Goal: Find specific fact

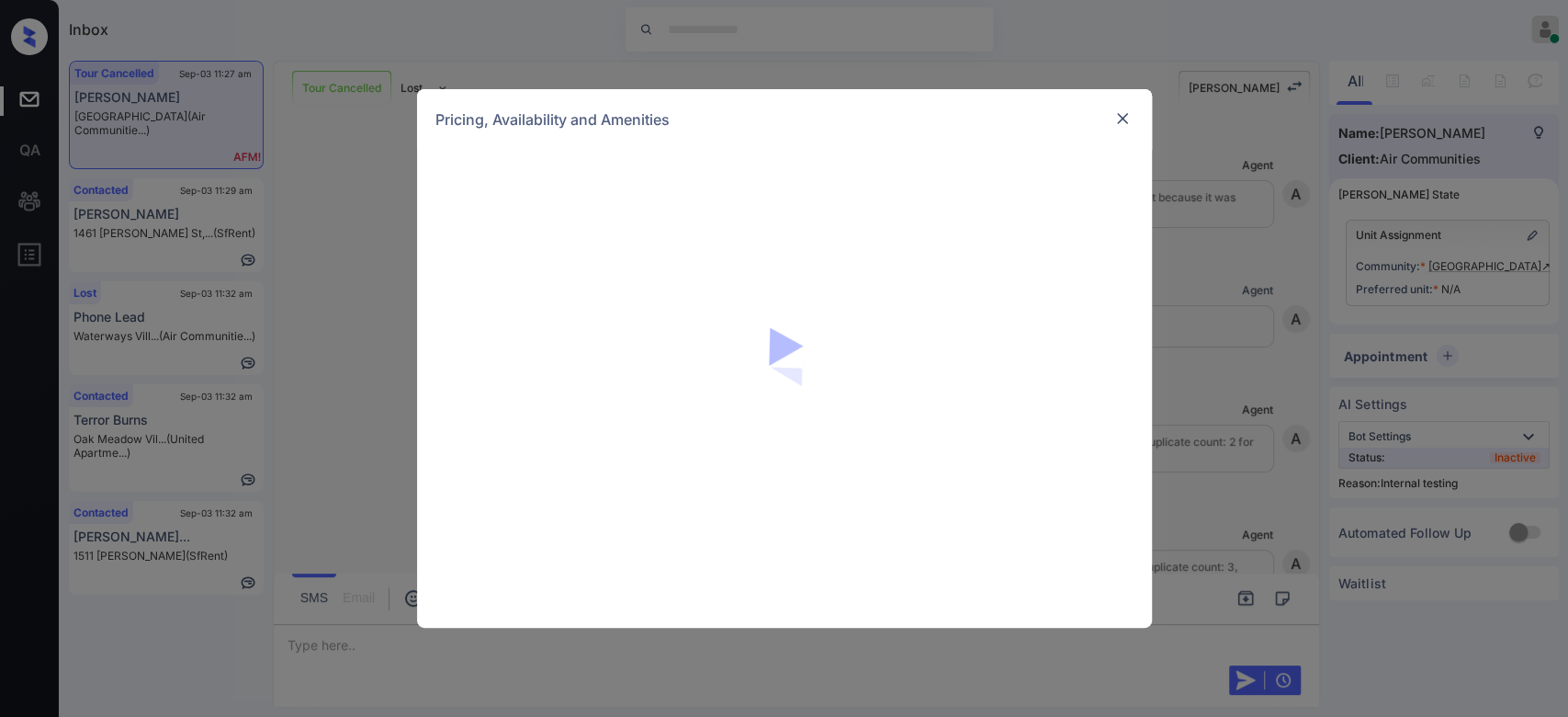
scroll to position [5481, 0]
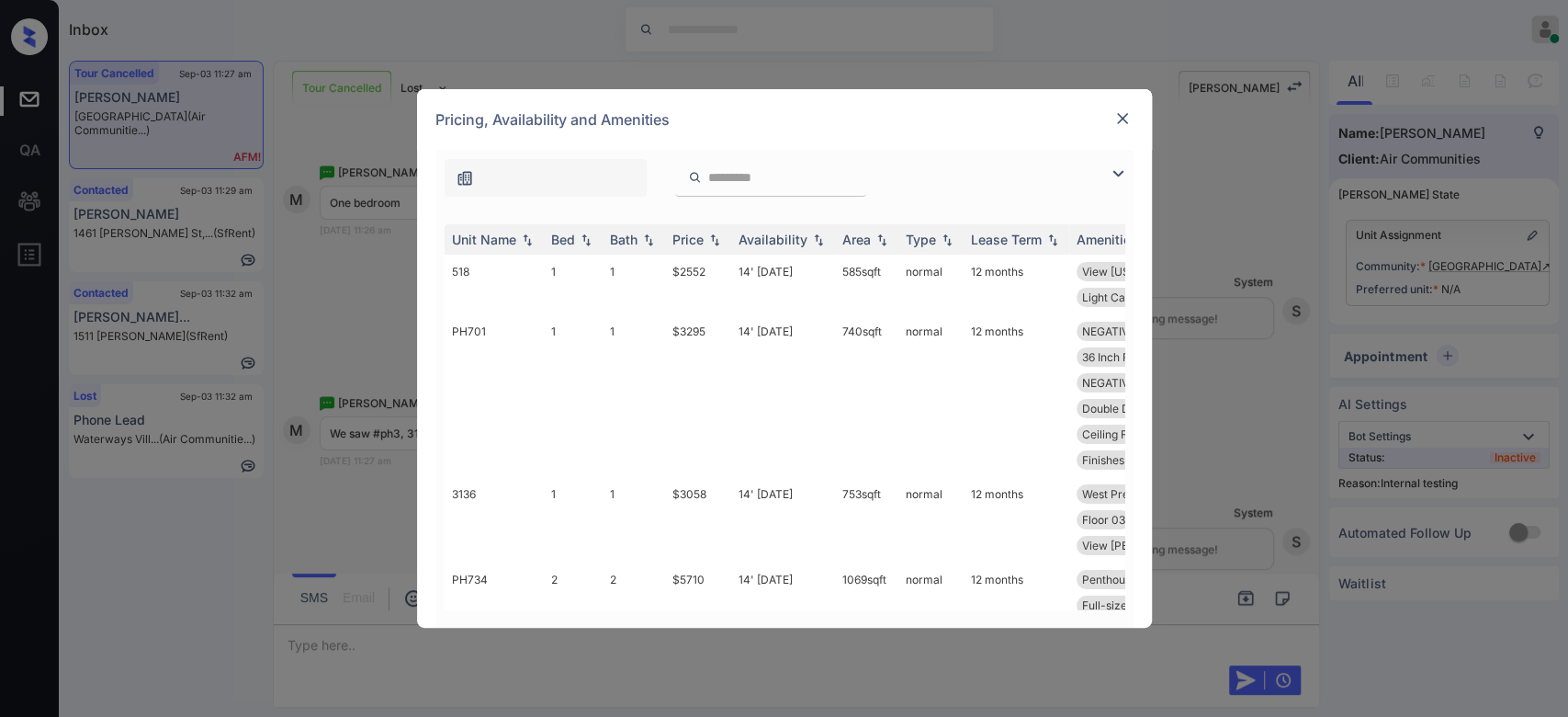
click at [771, 179] on input "search" at bounding box center [782, 178] width 151 height 15
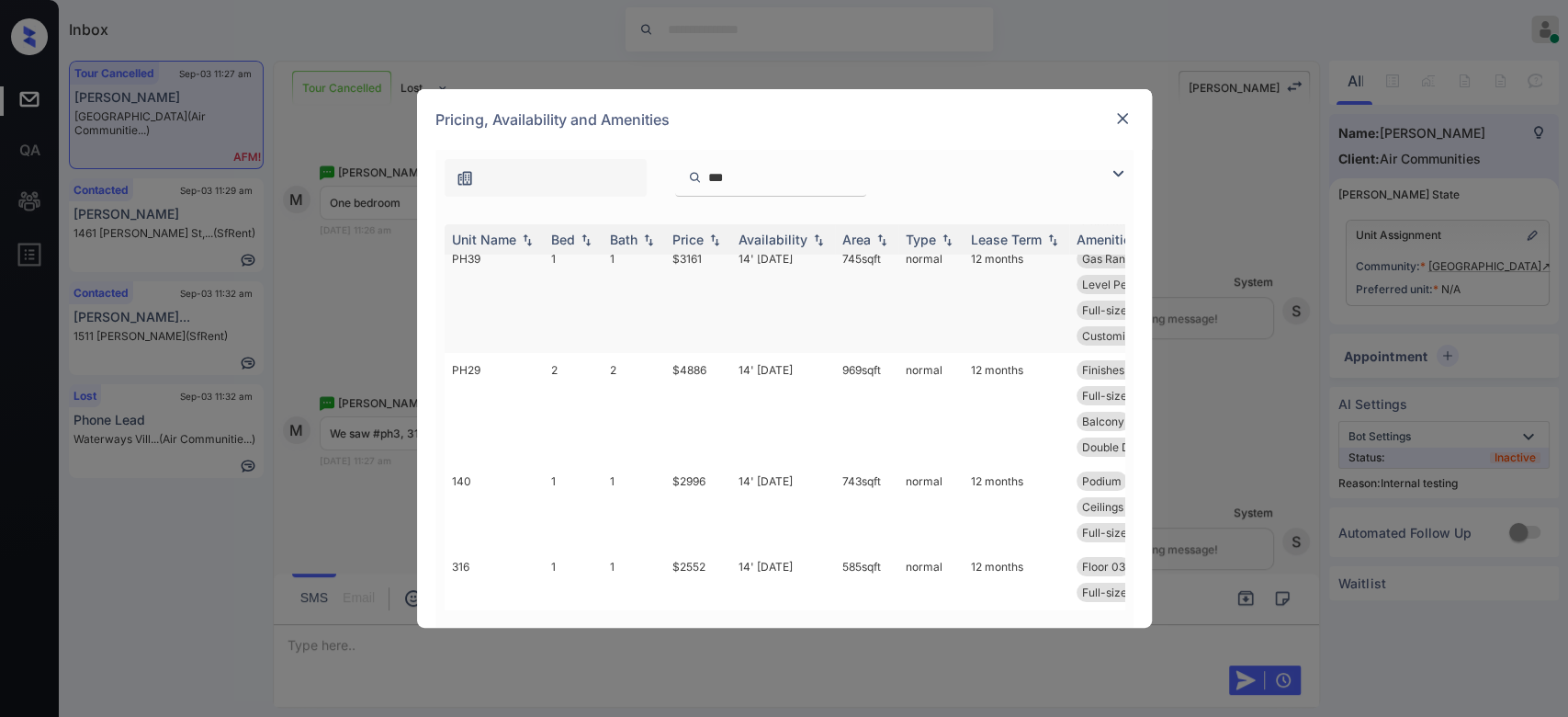
scroll to position [0, 0]
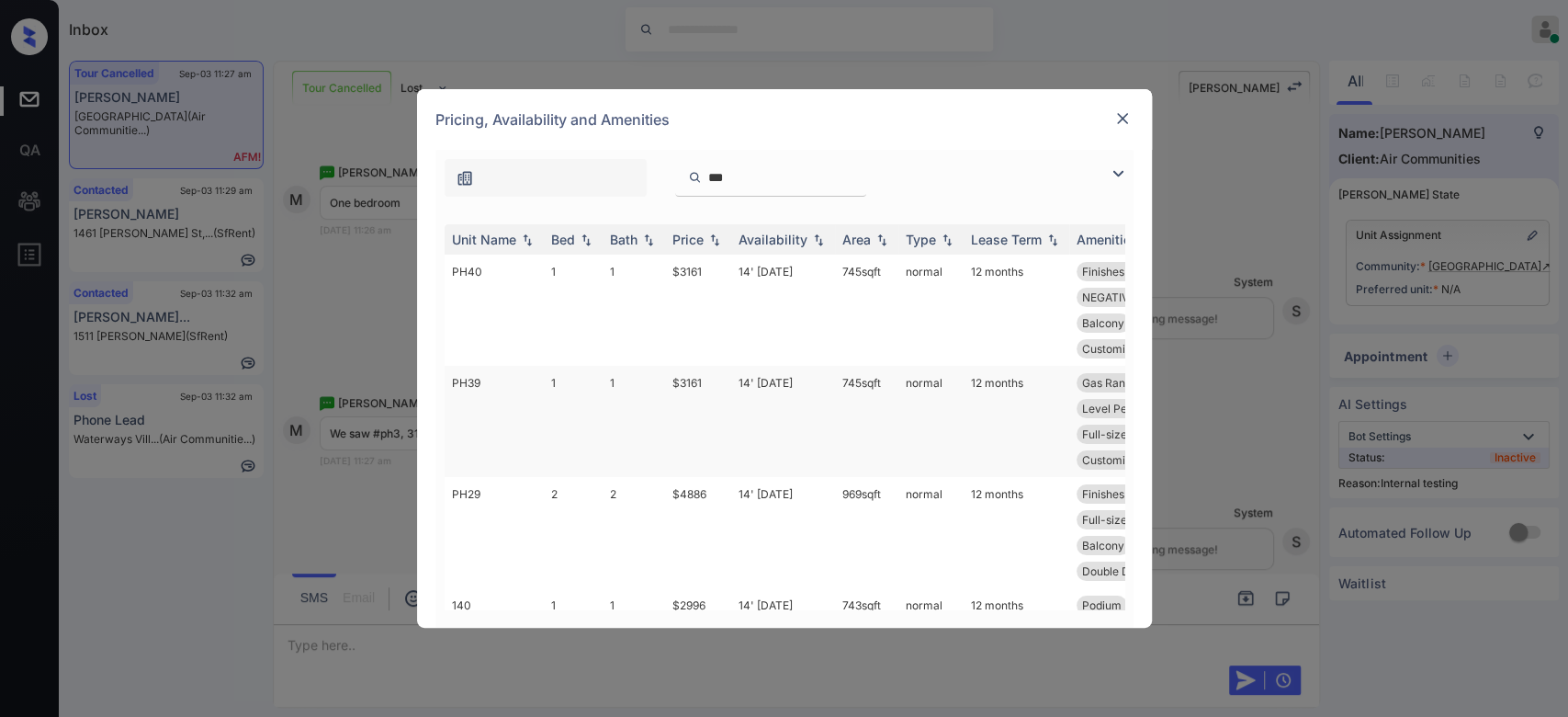
type input "***"
click at [687, 381] on td "$3161" at bounding box center [698, 421] width 66 height 111
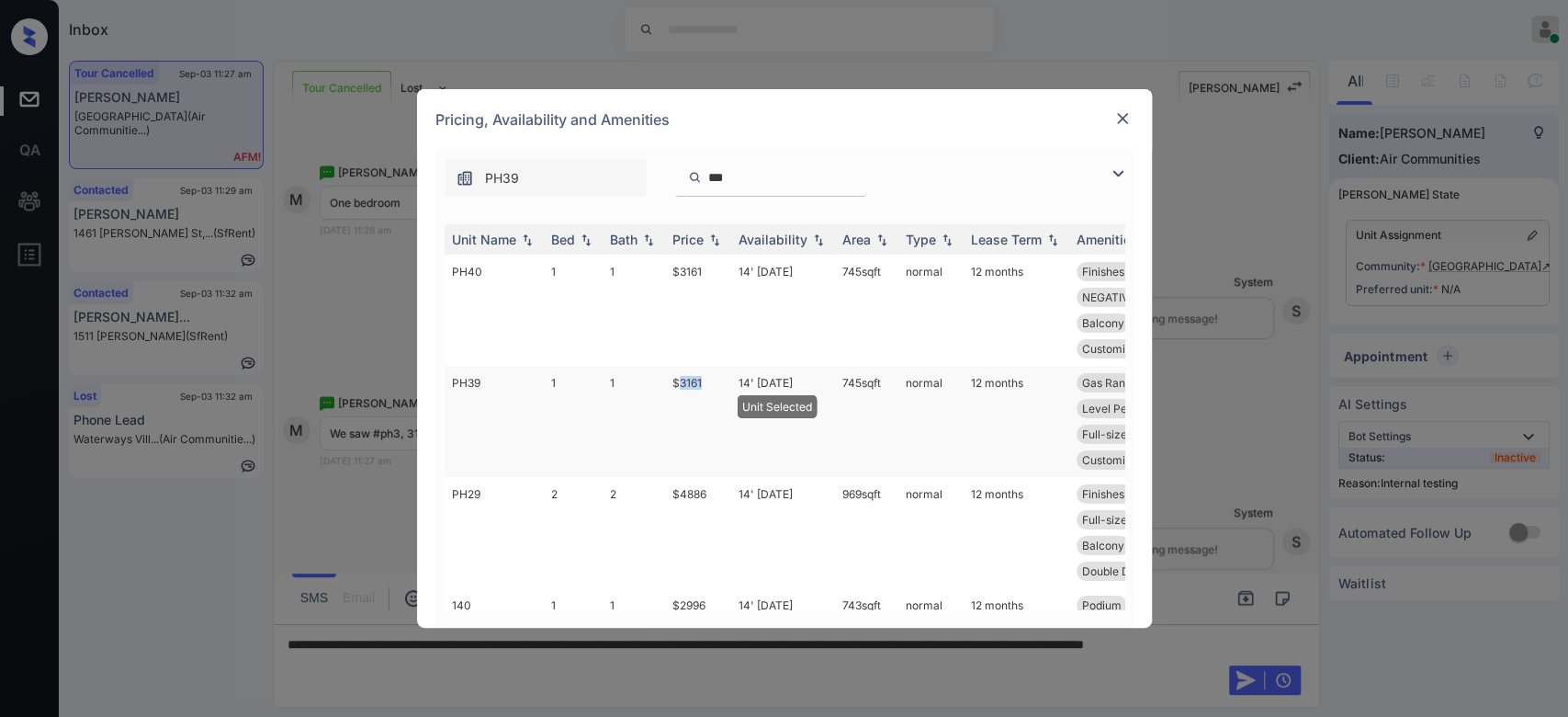
click at [687, 381] on td "$3161" at bounding box center [698, 421] width 66 height 111
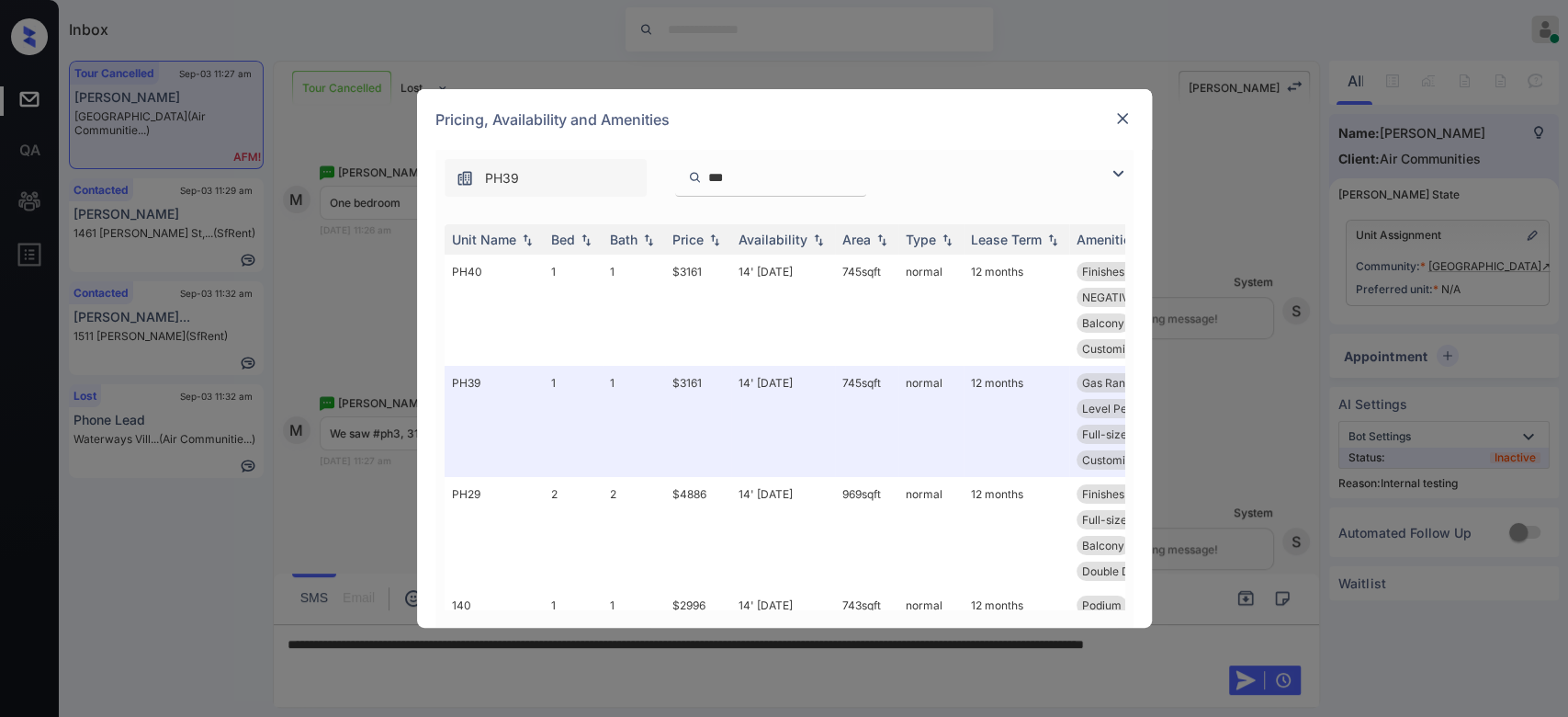
click at [1123, 108] on div at bounding box center [1122, 118] width 22 height 22
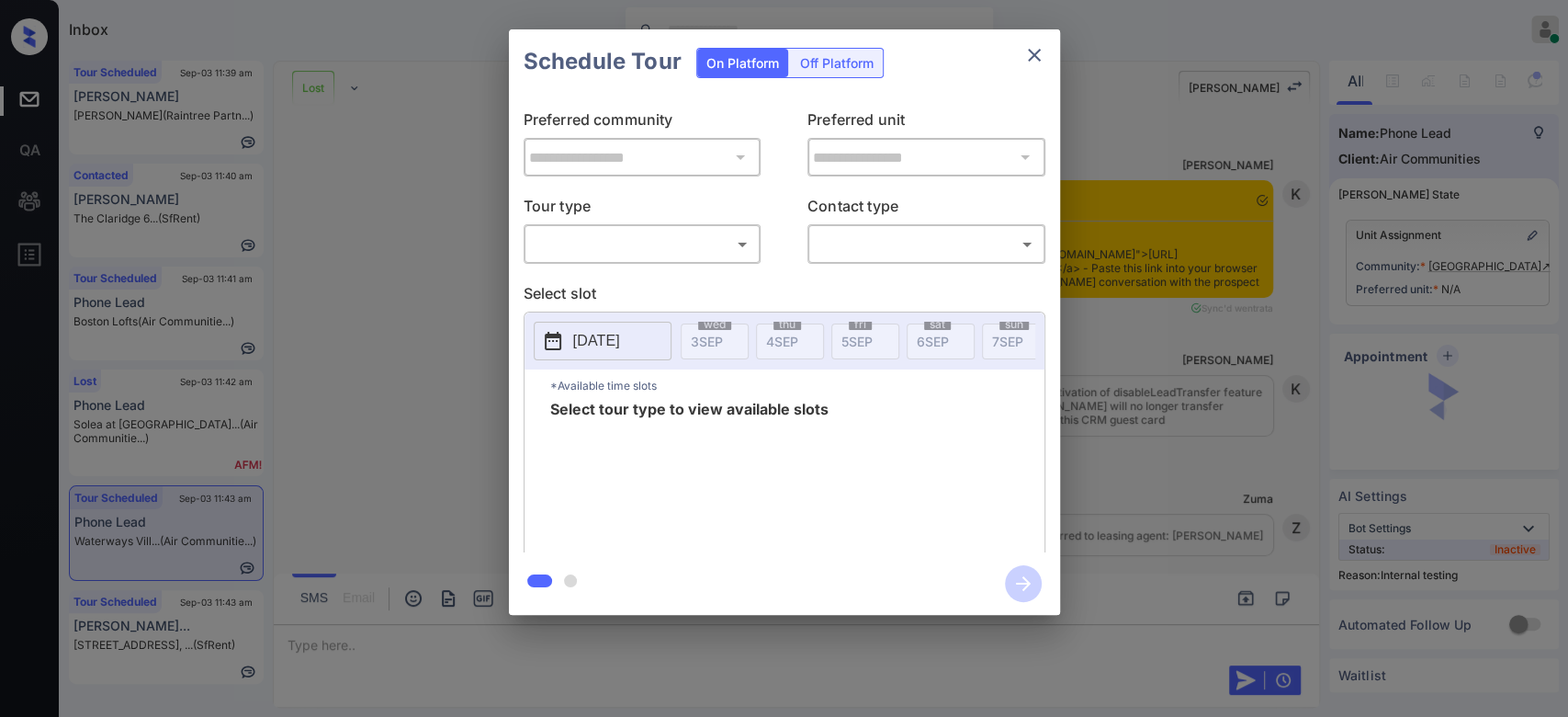
scroll to position [8904, 0]
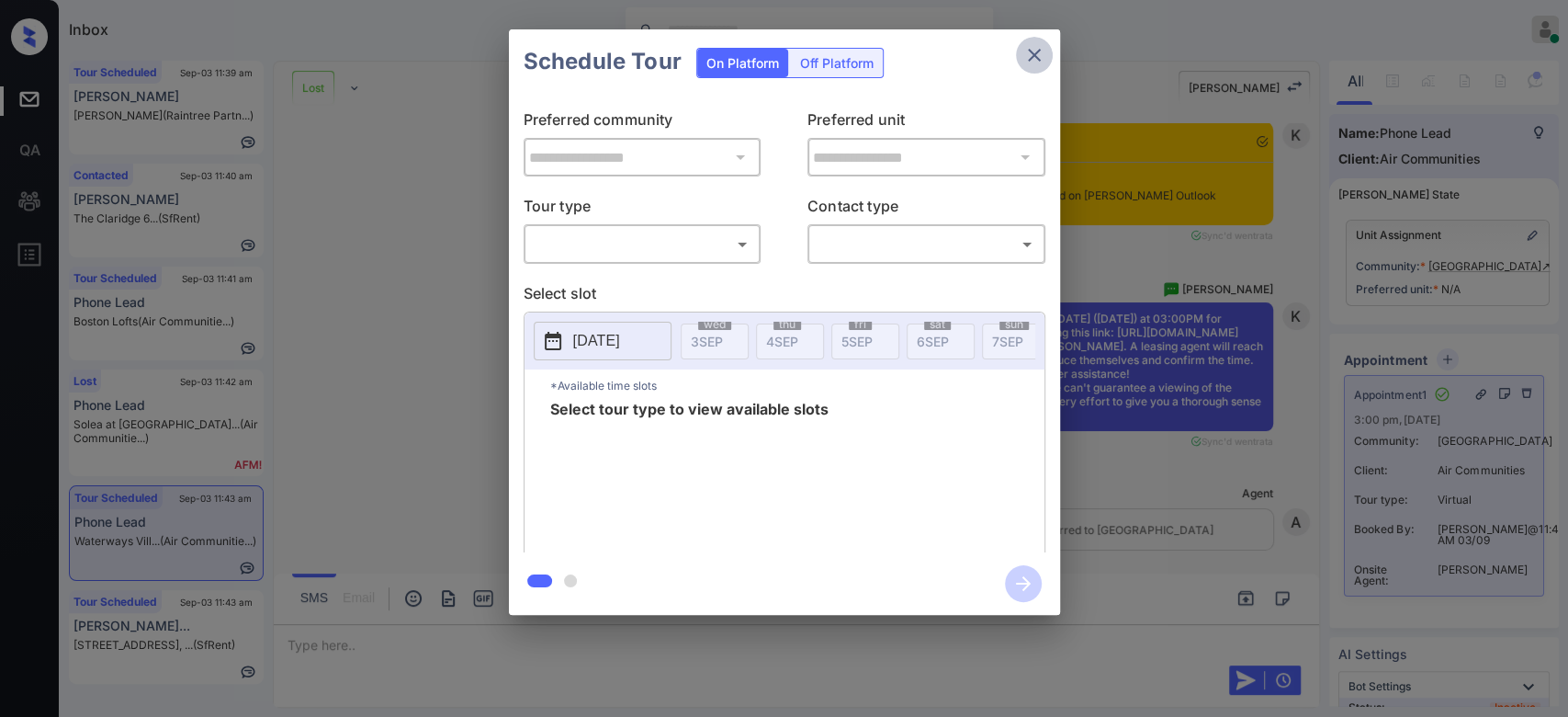
click at [1036, 55] on icon "close" at bounding box center [1034, 54] width 22 height 22
